Goal: Task Accomplishment & Management: Complete application form

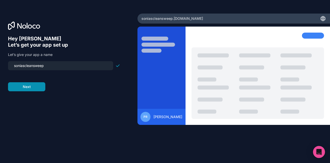
click at [29, 86] on button "Next" at bounding box center [26, 86] width 37 height 9
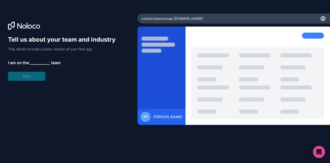
click at [39, 61] on span "__________" at bounding box center [40, 63] width 20 height 6
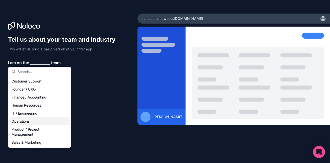
click at [23, 122] on div "Operations" at bounding box center [40, 121] width 60 height 8
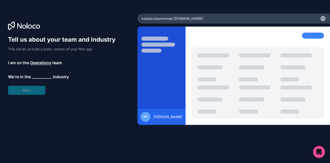
click at [41, 77] on span "__________" at bounding box center [42, 77] width 20 height 6
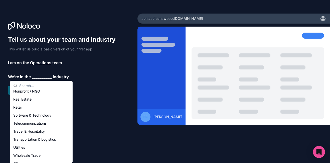
scroll to position [103, 0]
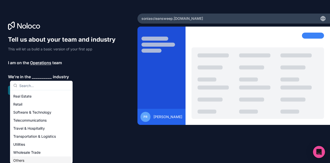
click at [23, 159] on div "Others" at bounding box center [41, 160] width 60 height 8
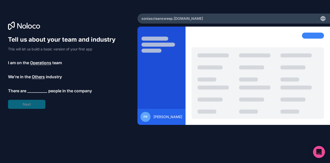
click at [40, 89] on span "__________" at bounding box center [37, 91] width 20 height 6
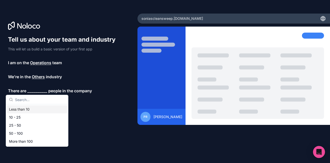
click at [28, 110] on div "Less than 10" at bounding box center [37, 109] width 60 height 8
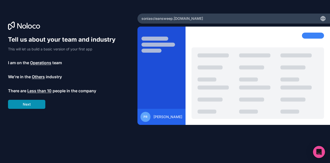
click at [30, 103] on button "Next" at bounding box center [26, 104] width 37 height 9
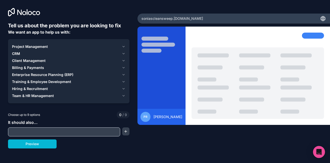
click at [21, 60] on span "Client Management" at bounding box center [29, 60] width 34 height 5
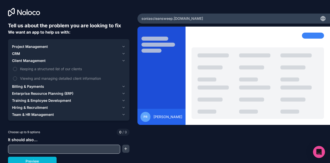
click at [21, 60] on span "Client Management" at bounding box center [29, 60] width 34 height 5
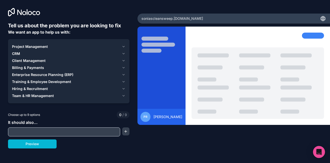
click at [22, 66] on span "Billing & Payments" at bounding box center [28, 67] width 32 height 5
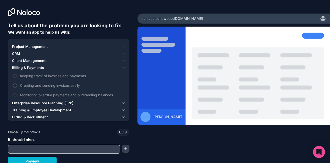
click at [16, 74] on button "Keeping track of invoices and payments" at bounding box center [15, 76] width 4 height 4
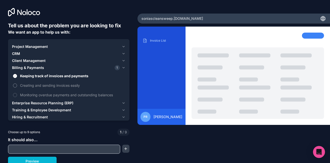
click at [15, 84] on button "Creating and sending invoices easily" at bounding box center [15, 85] width 4 height 4
click at [15, 76] on button "Keeping track of invoices and payments" at bounding box center [15, 76] width 4 height 4
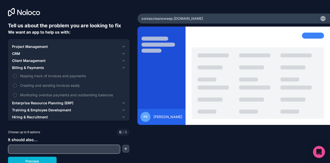
click at [36, 102] on span "Enterprise Resource Planning (ERP)" at bounding box center [42, 102] width 61 height 5
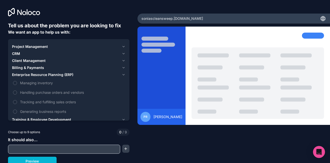
click at [36, 72] on button "Enterprise Resource Planning (ERP)" at bounding box center [68, 74] width 113 height 7
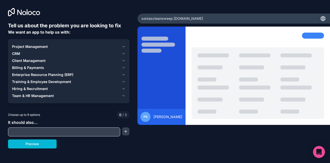
click at [33, 88] on span "Hiring & Recruitment" at bounding box center [30, 88] width 36 height 5
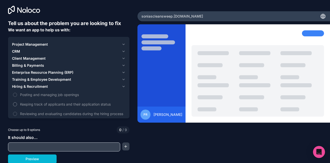
scroll to position [3, 0]
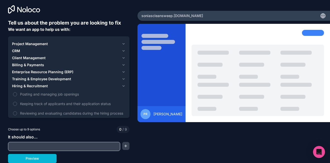
click at [29, 84] on span "Hiring & Recruitment" at bounding box center [30, 85] width 36 height 5
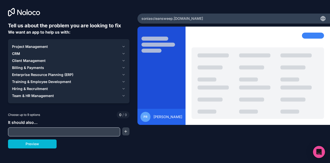
scroll to position [0, 0]
click at [32, 96] on span "Team & HR Management" at bounding box center [33, 95] width 42 height 5
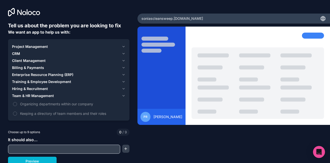
click at [32, 96] on span "Team & HR Management" at bounding box center [33, 95] width 42 height 5
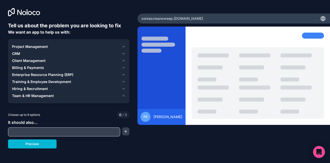
click at [25, 47] on span "Project Management" at bounding box center [30, 46] width 36 height 5
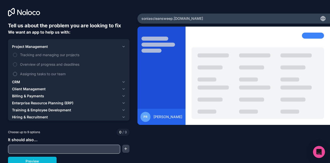
click at [17, 74] on button "Assigning tasks to our team" at bounding box center [15, 74] width 4 height 4
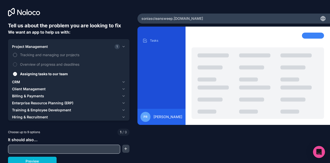
click at [16, 56] on button "Tracking and managing our projects" at bounding box center [15, 55] width 4 height 4
click at [16, 80] on span "CRM" at bounding box center [16, 81] width 8 height 5
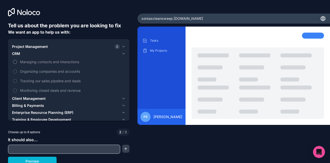
click at [15, 62] on button "Managing contacts and interactions" at bounding box center [15, 62] width 4 height 4
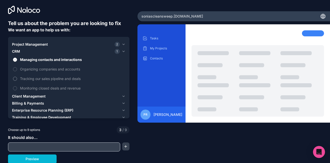
scroll to position [3, 0]
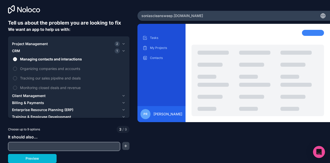
click at [27, 96] on span "Client Management" at bounding box center [29, 95] width 34 height 5
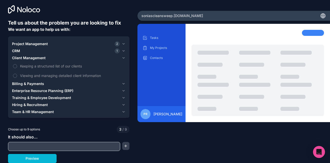
click at [20, 84] on span "Billing & Payments" at bounding box center [28, 83] width 32 height 5
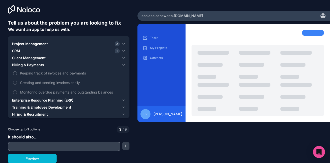
click at [16, 73] on button "Keeping track of invoices and payments" at bounding box center [15, 73] width 4 height 4
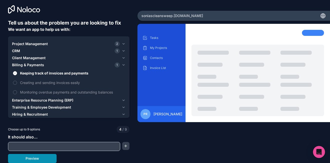
click at [34, 158] on button "Preview" at bounding box center [32, 158] width 49 height 9
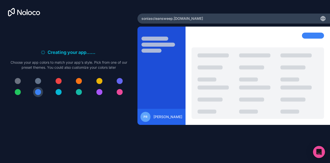
scroll to position [0, 0]
